Goal: Complete Application Form: Complete application form

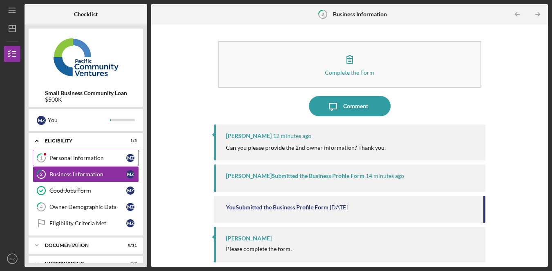
click at [81, 163] on link "1 Personal Information M Z" at bounding box center [86, 158] width 106 height 16
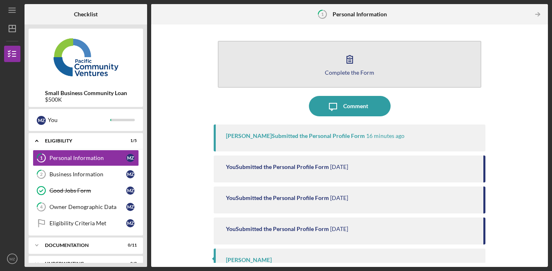
click at [329, 63] on button "Complete the Form Form" at bounding box center [350, 64] width 264 height 47
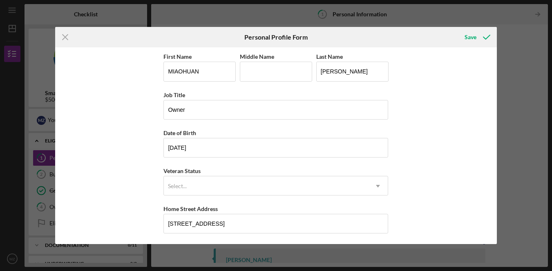
drag, startPoint x: 453, startPoint y: 119, endPoint x: 434, endPoint y: 127, distance: 19.8
click at [453, 120] on div "First Name [PERSON_NAME] Middle Name Last Name [PERSON_NAME] Job Title Owner Da…" at bounding box center [276, 145] width 442 height 197
click at [60, 37] on icon "Icon/Menu Close" at bounding box center [65, 37] width 20 height 20
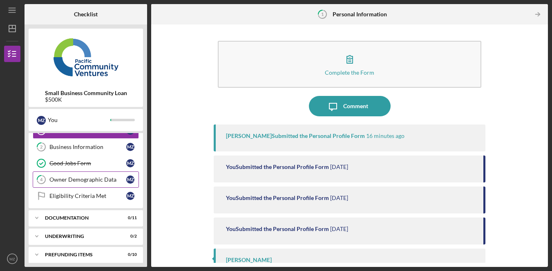
scroll to position [32, 0]
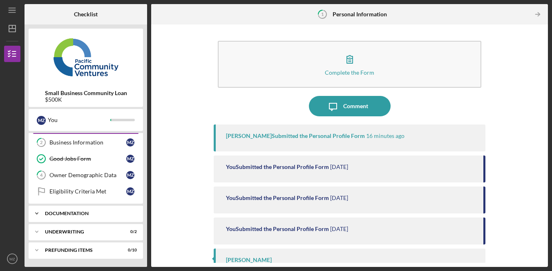
click at [94, 216] on div "Icon/Expander Documentation 0 / 11" at bounding box center [86, 214] width 114 height 16
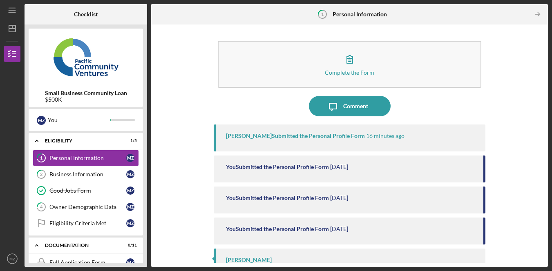
scroll to position [106, 0]
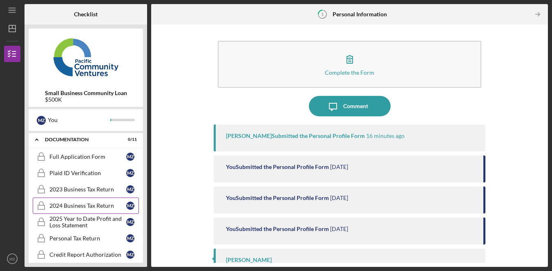
click at [99, 204] on div "2024 Business Tax Return" at bounding box center [87, 206] width 77 height 7
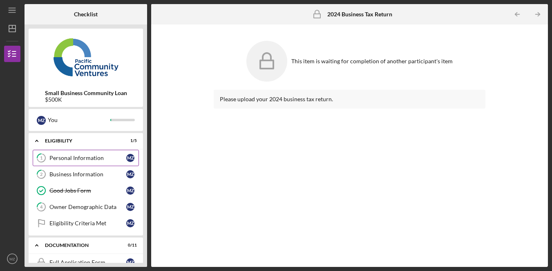
click at [92, 158] on div "Personal Information" at bounding box center [87, 158] width 77 height 7
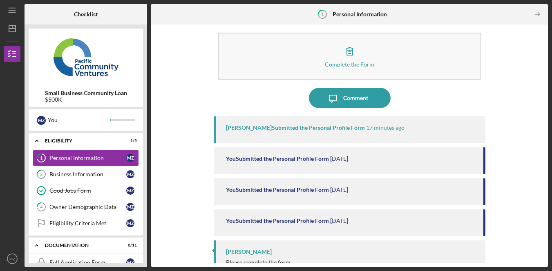
scroll to position [21, 0]
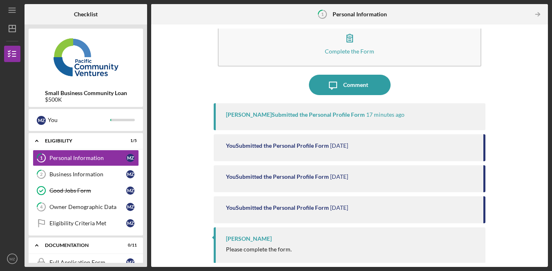
click at [508, 141] on div "Complete the Form Form Icon/Message Comment [PERSON_NAME] Submitted the Persona…" at bounding box center [349, 146] width 389 height 235
click at [116, 175] on div "Business Information" at bounding box center [87, 174] width 77 height 7
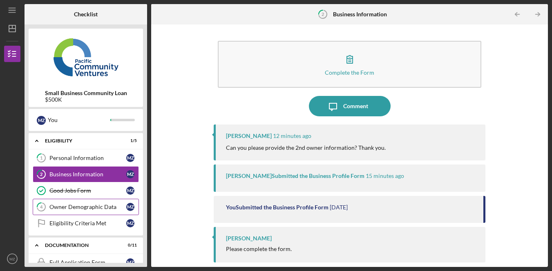
click at [97, 208] on div "Owner Demographic Data" at bounding box center [87, 207] width 77 height 7
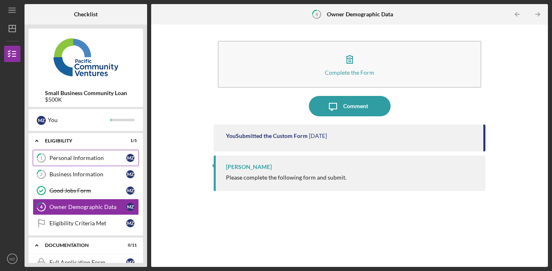
click at [101, 159] on div "Personal Information" at bounding box center [87, 158] width 77 height 7
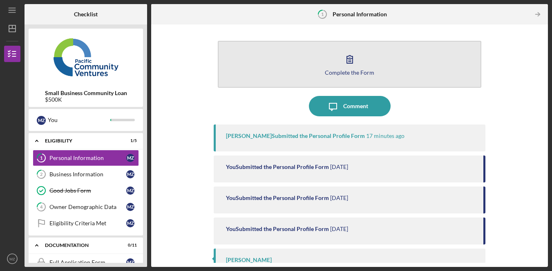
click at [357, 62] on icon "button" at bounding box center [350, 59] width 20 height 20
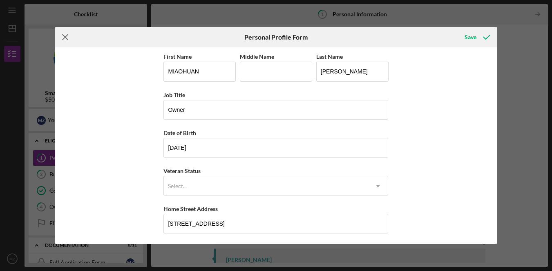
click at [64, 39] on icon "Icon/Menu Close" at bounding box center [65, 37] width 20 height 20
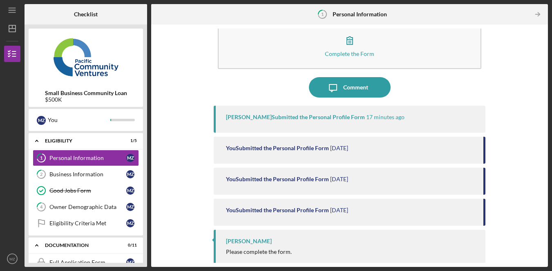
scroll to position [21, 0]
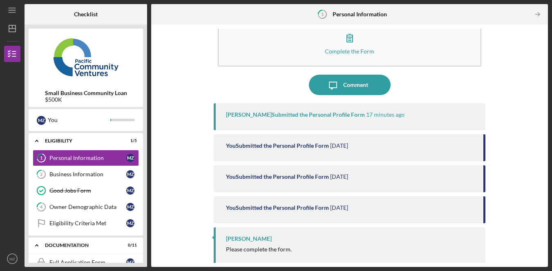
click at [449, 80] on div "Icon/Message Comment" at bounding box center [350, 85] width 272 height 20
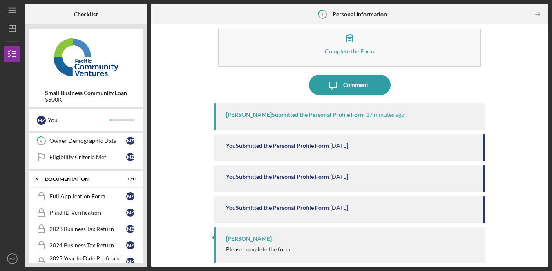
scroll to position [0, 0]
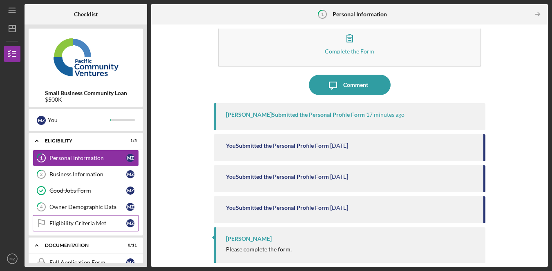
click at [89, 220] on div "Eligibility Criteria Met" at bounding box center [87, 223] width 77 height 7
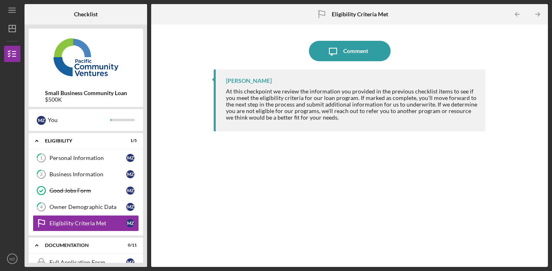
click at [300, 170] on div "[PERSON_NAME] At this checkpoint we review the information you provided in the …" at bounding box center [350, 162] width 272 height 186
click at [260, 91] on div "At this checkpoint we review the information you provided in the previous check…" at bounding box center [352, 104] width 252 height 33
click at [88, 188] on div "Good Jobs Form" at bounding box center [87, 191] width 77 height 7
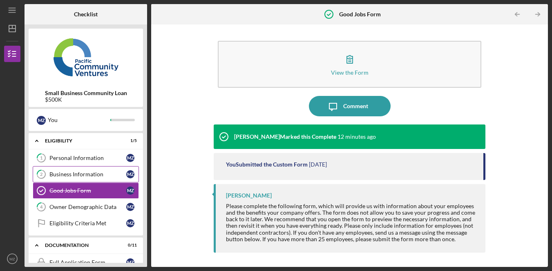
click at [96, 172] on div "Business Information" at bounding box center [87, 174] width 77 height 7
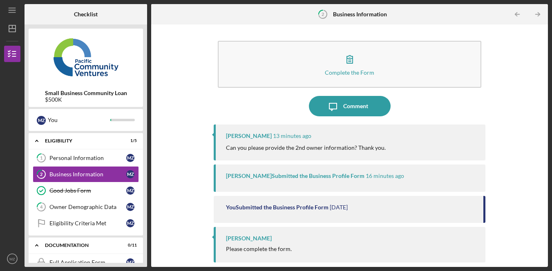
click at [347, 148] on p "Can you please provide the 2nd owner information? Thank you." at bounding box center [306, 147] width 160 height 9
click at [257, 148] on p "Can you please provide the 2nd owner information? Thank you." at bounding box center [306, 147] width 160 height 9
click at [414, 143] on div "[PERSON_NAME] 13 minutes ago Can you please provide the 2nd owner information? …" at bounding box center [350, 143] width 272 height 36
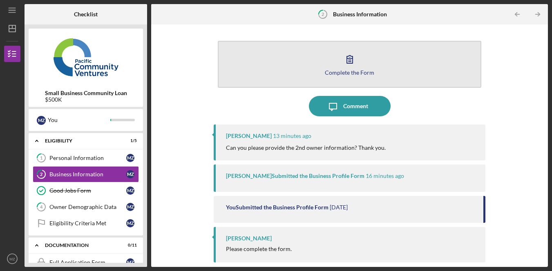
click at [356, 66] on icon "button" at bounding box center [350, 59] width 20 height 20
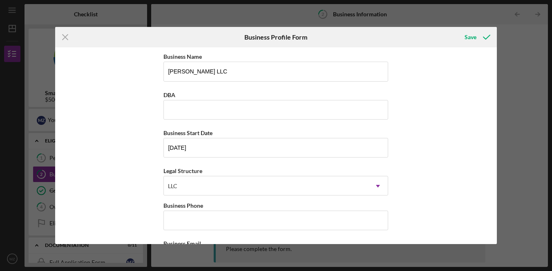
scroll to position [401, 0]
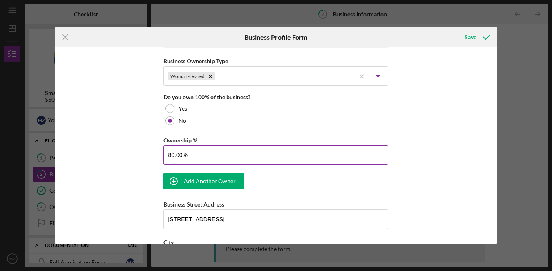
drag, startPoint x: 172, startPoint y: 157, endPoint x: 176, endPoint y: 153, distance: 4.6
click at [172, 157] on input "80.00%" at bounding box center [275, 156] width 225 height 20
type input "85.00%"
click at [447, 128] on div "Business Name [PERSON_NAME] LLC DBA Business Start Date [DATE] Legal Structure …" at bounding box center [276, 145] width 442 height 197
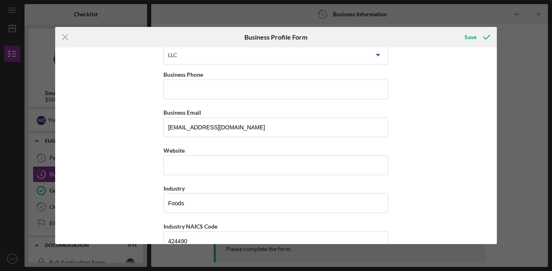
scroll to position [0, 0]
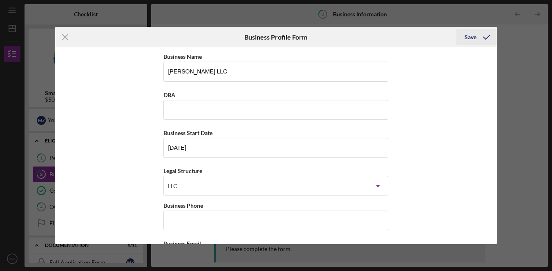
click at [473, 38] on div "Save" at bounding box center [471, 37] width 12 height 16
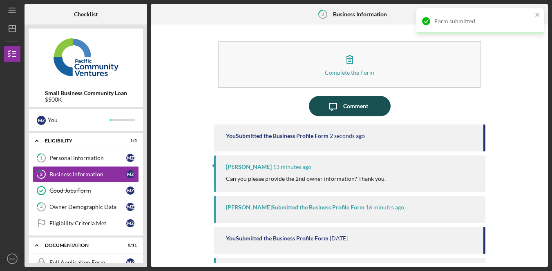
click at [364, 108] on div "Comment" at bounding box center [355, 106] width 25 height 20
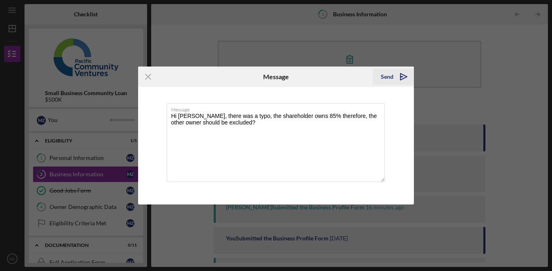
type textarea "Hi [PERSON_NAME], there was a typo, the shareholder owns 85% therefore, the oth…"
click at [391, 74] on div "Send" at bounding box center [387, 77] width 13 height 16
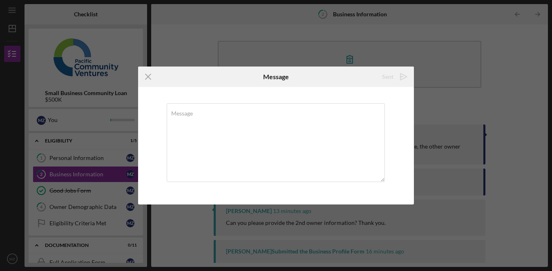
click at [529, 118] on div "Icon/Menu Close Message Sent Icon/icon-invite-send Message Cancel Sent Icon/ico…" at bounding box center [276, 135] width 552 height 271
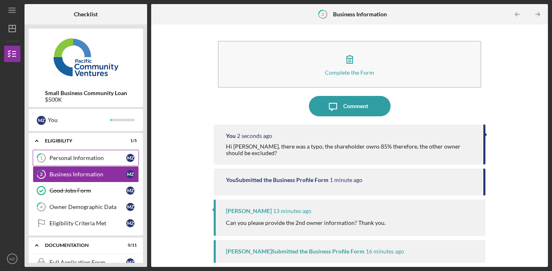
click at [98, 159] on div "Personal Information" at bounding box center [87, 158] width 77 height 7
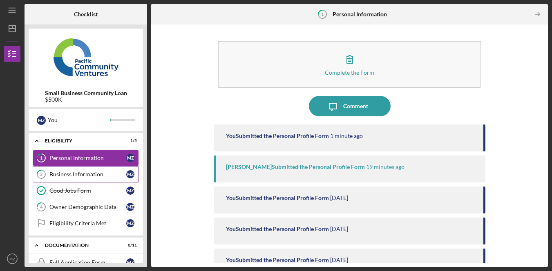
click at [104, 175] on div "Business Information" at bounding box center [87, 174] width 77 height 7
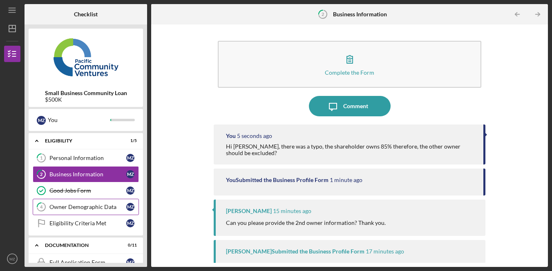
click at [94, 210] on link "4 Owner Demographic Data M Z" at bounding box center [86, 207] width 106 height 16
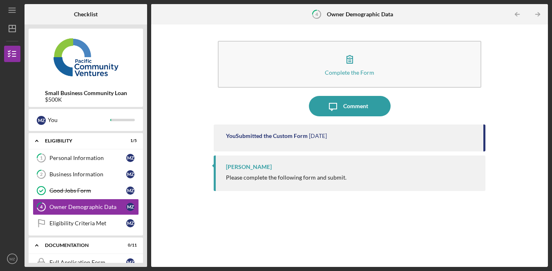
click at [302, 228] on div "You Submitted the Custom Form [DATE] [PERSON_NAME] Please complete the followin…" at bounding box center [350, 190] width 272 height 130
drag, startPoint x: 322, startPoint y: 215, endPoint x: 324, endPoint y: 208, distance: 6.7
click at [322, 215] on div "You Submitted the Custom Form [DATE] [PERSON_NAME] Please complete the followin…" at bounding box center [350, 190] width 272 height 130
click at [302, 210] on div "You Submitted the Custom Form [DATE] [PERSON_NAME] Please complete the followin…" at bounding box center [350, 190] width 272 height 130
click at [242, 225] on div "You Submitted the Custom Form [DATE] [PERSON_NAME] Please complete the followin…" at bounding box center [350, 190] width 272 height 130
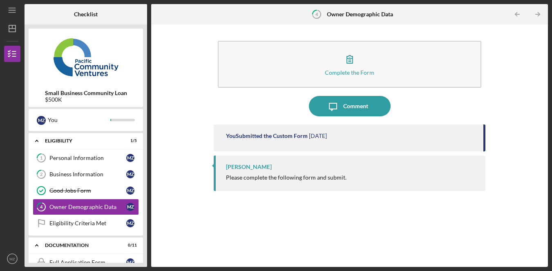
drag, startPoint x: 321, startPoint y: 230, endPoint x: 326, endPoint y: 210, distance: 20.5
click at [321, 229] on div "You Submitted the Custom Form [DATE] [PERSON_NAME] Please complete the followin…" at bounding box center [350, 190] width 272 height 130
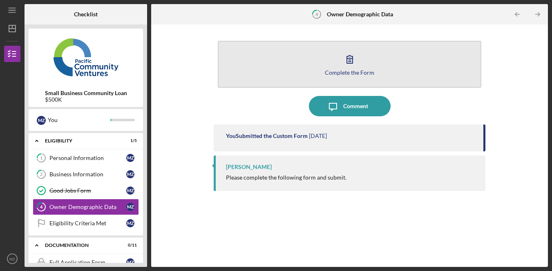
click at [370, 63] on button "Complete the Form Form" at bounding box center [350, 64] width 264 height 47
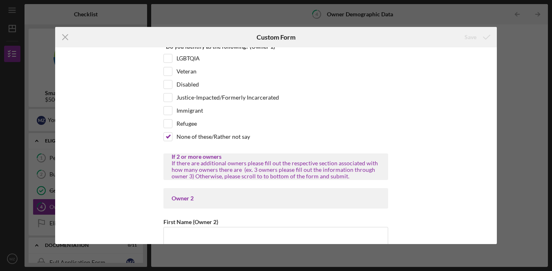
scroll to position [730, 0]
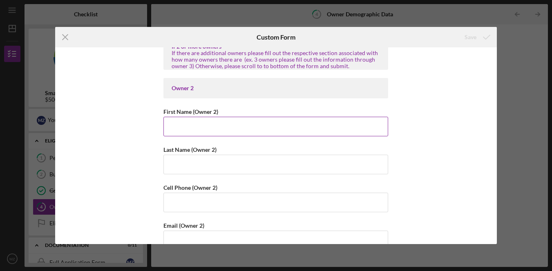
click at [237, 120] on input "First Name (Owner 2)" at bounding box center [275, 127] width 225 height 20
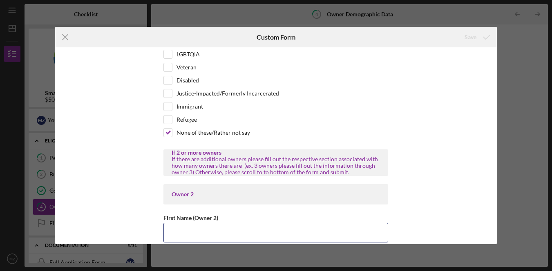
scroll to position [859, 0]
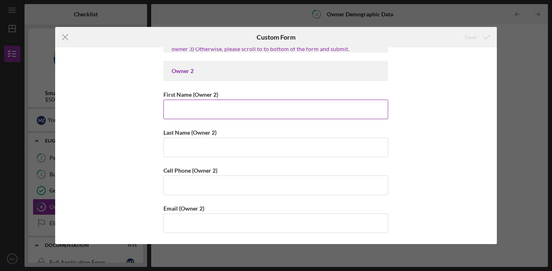
click at [261, 105] on input "First Name (Owner 2)" at bounding box center [275, 110] width 225 height 20
click at [262, 109] on input "First Name (Owner 2)" at bounding box center [275, 110] width 225 height 20
click at [263, 109] on input "First Name (Owner 2)" at bounding box center [275, 110] width 225 height 20
click at [264, 109] on input "First Name (Owner 2)" at bounding box center [275, 110] width 225 height 20
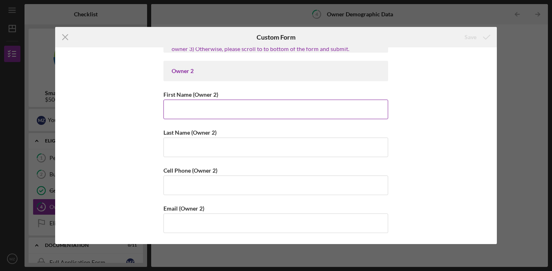
click at [244, 111] on input "First Name (Owner 2)" at bounding box center [275, 110] width 225 height 20
click at [249, 111] on input "First Name (Owner 2)" at bounding box center [275, 110] width 225 height 20
type input "m"
type input "SUIHUA"
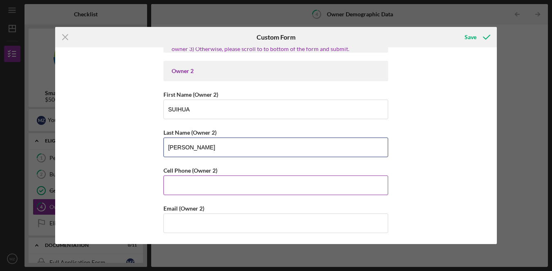
type input "[PERSON_NAME]"
click at [266, 186] on input "Cell Phone (Owner 2)" at bounding box center [275, 186] width 225 height 20
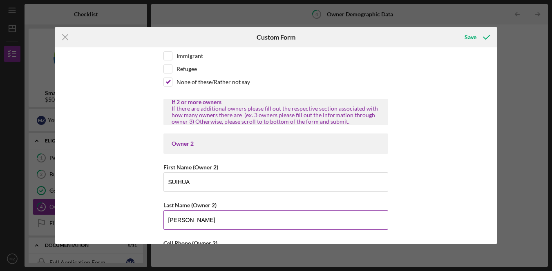
scroll to position [887, 0]
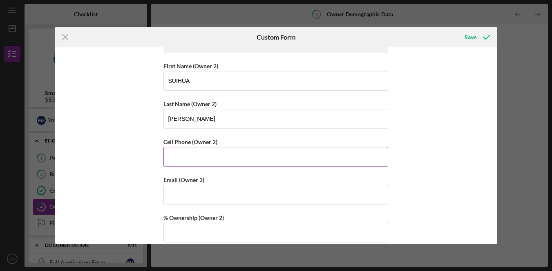
click at [271, 157] on input "Cell Phone (Owner 2)" at bounding box center [275, 157] width 225 height 20
paste input "[PHONE_NUMBER]"
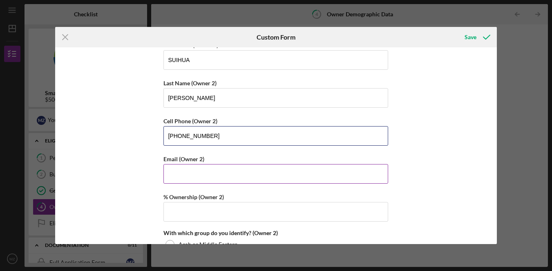
scroll to position [909, 0]
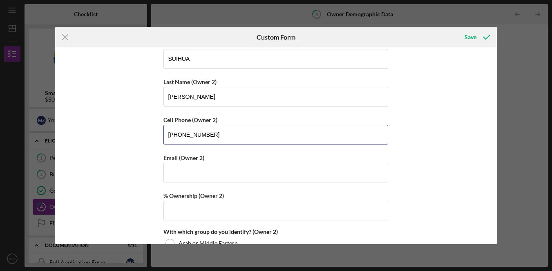
type input "[PHONE_NUMBER]"
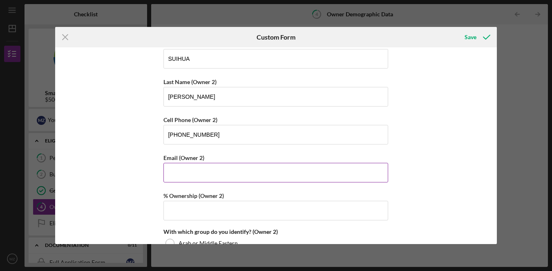
click at [218, 175] on input "Email (Owner 2)" at bounding box center [275, 173] width 225 height 20
paste input "[EMAIL_ADDRESS][DOMAIN_NAME]"
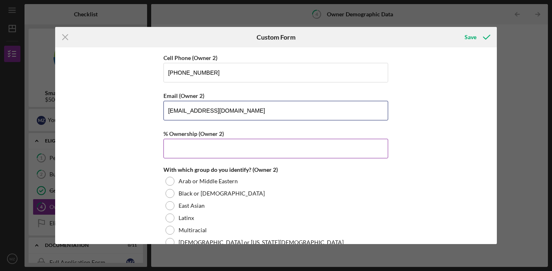
type input "[EMAIL_ADDRESS][DOMAIN_NAME]"
click at [245, 148] on input "% Ownership (Owner 2)" at bounding box center [275, 149] width 225 height 20
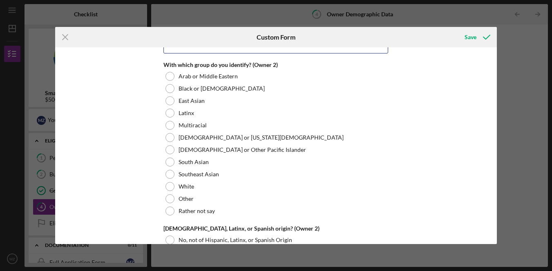
scroll to position [1108, 0]
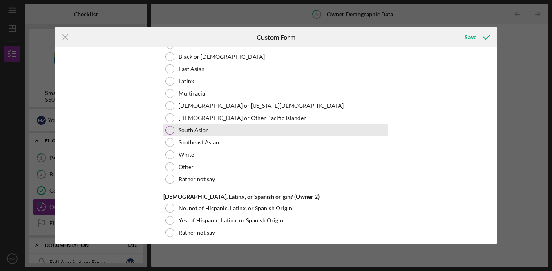
type input "15.00000%"
click at [168, 134] on div at bounding box center [170, 130] width 9 height 9
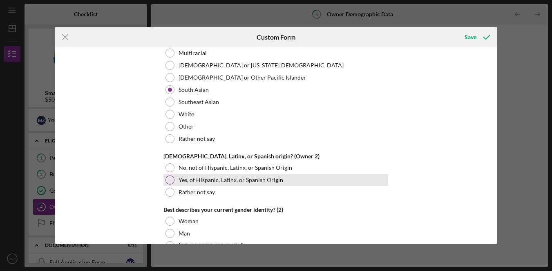
scroll to position [1151, 0]
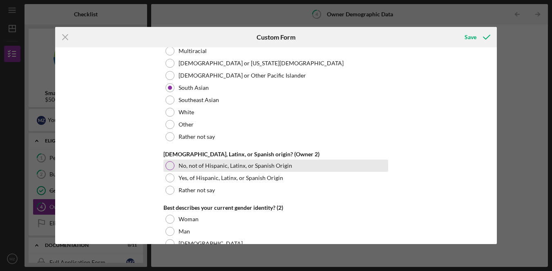
click at [204, 168] on label "No, not of Hispanic, Latinx, or Spanish Origin" at bounding box center [236, 166] width 114 height 7
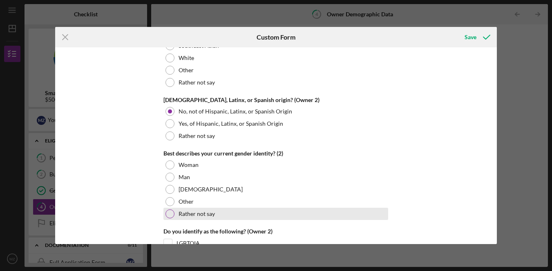
scroll to position [1252, 0]
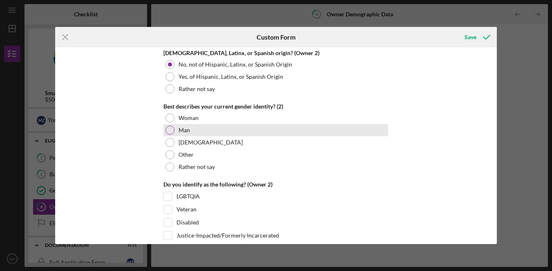
click at [184, 130] on label "Man" at bounding box center [184, 130] width 11 height 7
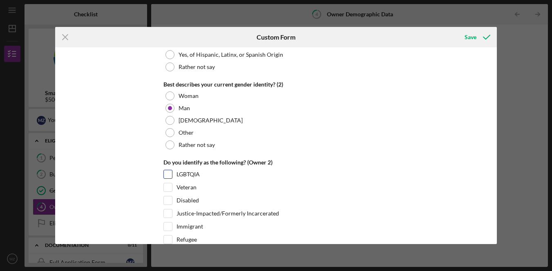
scroll to position [1326, 0]
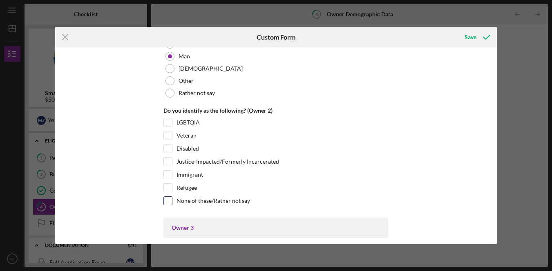
click at [198, 201] on label "None of these/Rather not say" at bounding box center [214, 201] width 74 height 8
click at [172, 201] on input "None of these/Rather not say" at bounding box center [168, 201] width 8 height 8
checkbox input "true"
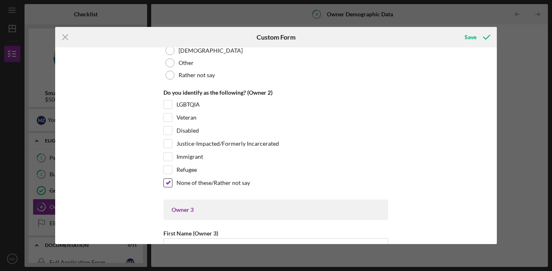
scroll to position [1448, 0]
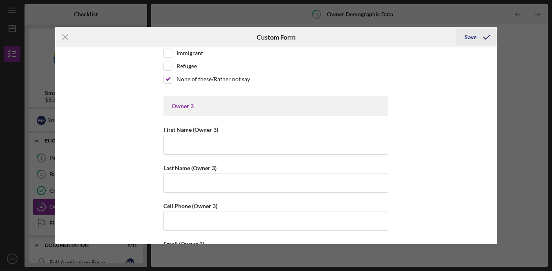
click at [481, 38] on icon "submit" at bounding box center [487, 37] width 20 height 20
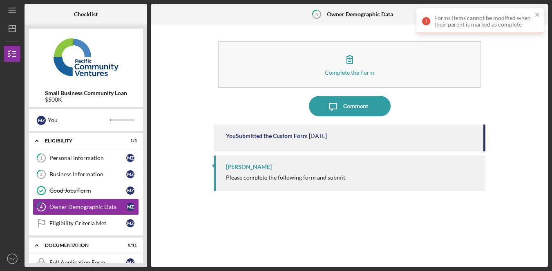
click at [506, 102] on div "Complete the Form Form Icon/Message Comment You Submitted the Custom Form [DATE…" at bounding box center [349, 146] width 389 height 235
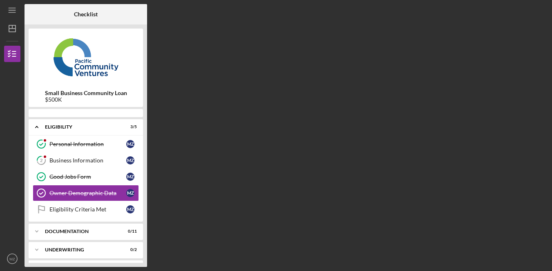
scroll to position [2, 0]
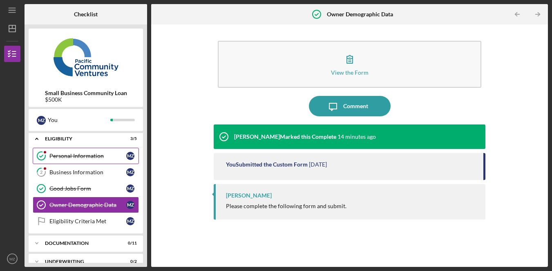
click at [103, 159] on div "Personal Information" at bounding box center [87, 156] width 77 height 7
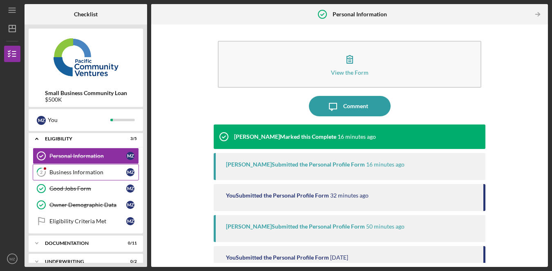
click at [80, 175] on div "Business Information" at bounding box center [87, 172] width 77 height 7
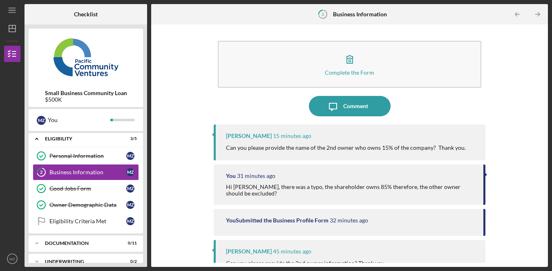
click at [258, 148] on p "Can you please provide the name of the 2nd owner who owns 15% of the company? T…" at bounding box center [346, 147] width 240 height 9
click at [308, 143] on p "Can you please provide the name of the 2nd owner who owns 15% of the company? T…" at bounding box center [346, 147] width 240 height 9
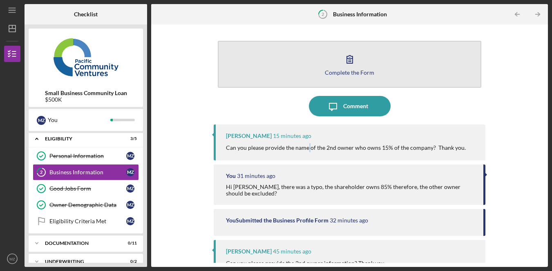
click at [347, 61] on icon "button" at bounding box center [350, 59] width 20 height 20
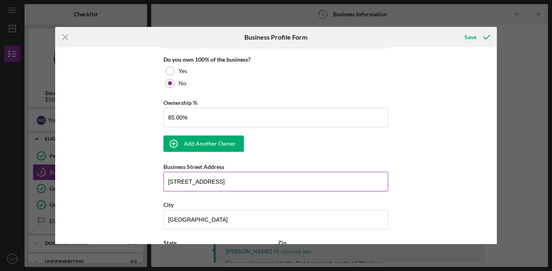
scroll to position [504, 0]
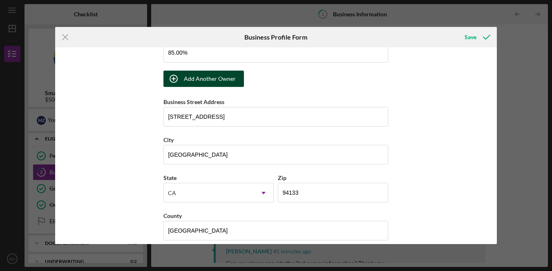
click at [211, 82] on div "Add Another Owner" at bounding box center [210, 79] width 52 height 16
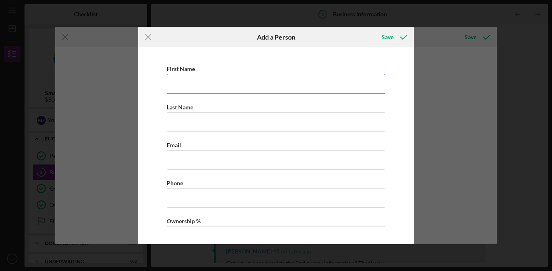
click at [231, 86] on input "First Name" at bounding box center [276, 84] width 219 height 20
click at [195, 87] on input "First Name" at bounding box center [276, 84] width 219 height 20
type input "s"
type input "SUIHUA"
type input "a"
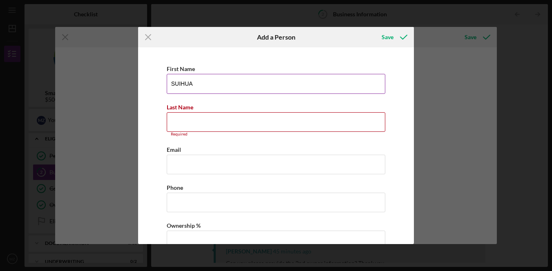
type input "h"
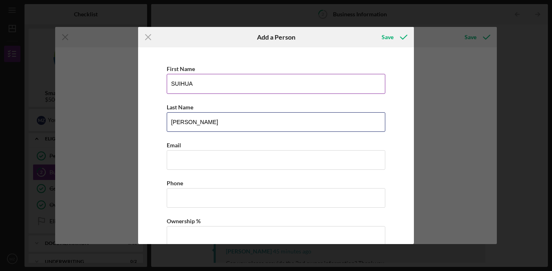
type input "[PERSON_NAME]"
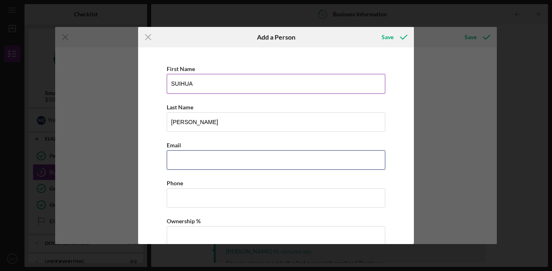
paste input "[EMAIL_ADDRESS][DOMAIN_NAME]"
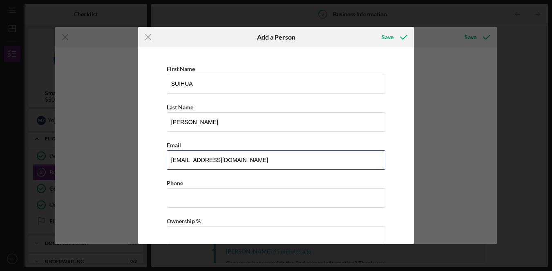
type input "[EMAIL_ADDRESS][DOMAIN_NAME]"
click at [145, 146] on div "First Name SUIHUA Last Name HUANG Email 8888tojames@gmail.com Phone Ownership %" at bounding box center [276, 158] width 268 height 215
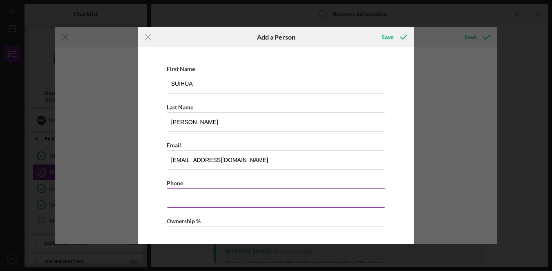
click at [198, 195] on input "Business Phone" at bounding box center [276, 198] width 219 height 20
paste input "[PHONE_NUMBER]"
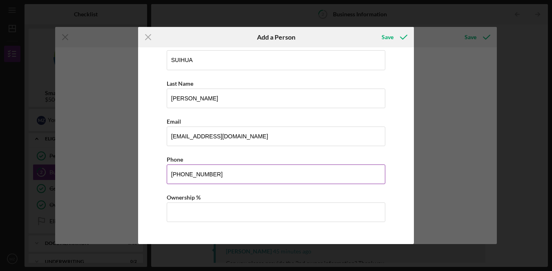
scroll to position [26, 0]
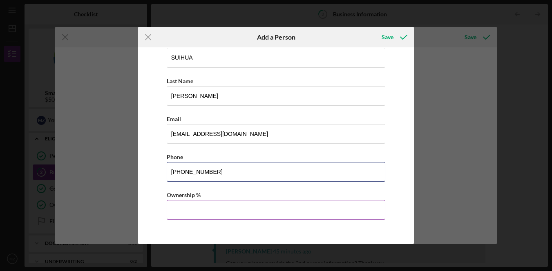
type input "[PHONE_NUMBER]"
click at [231, 209] on input "Ownership %" at bounding box center [276, 210] width 219 height 20
type input "15.00%"
click at [384, 36] on div "Save" at bounding box center [388, 37] width 12 height 16
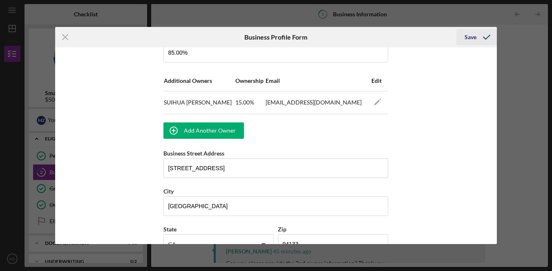
click at [478, 38] on icon "submit" at bounding box center [487, 37] width 20 height 20
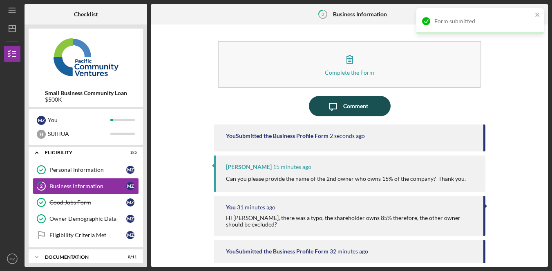
click at [354, 110] on div "Comment" at bounding box center [355, 106] width 25 height 20
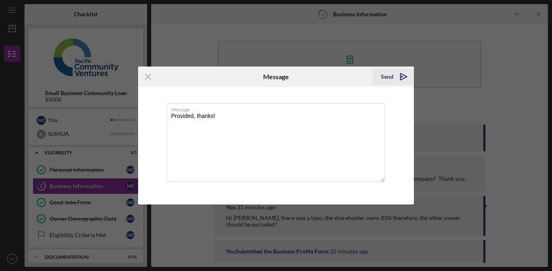
type textarea "Provided, thanks!"
click at [399, 76] on icon "Icon/icon-invite-send" at bounding box center [404, 77] width 20 height 20
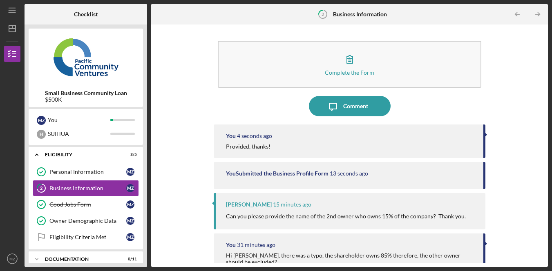
click at [504, 29] on div "Complete the Form Form Icon/Message Comment You 4 seconds ago Provided, thanks!…" at bounding box center [349, 146] width 389 height 235
